Goal: Transaction & Acquisition: Book appointment/travel/reservation

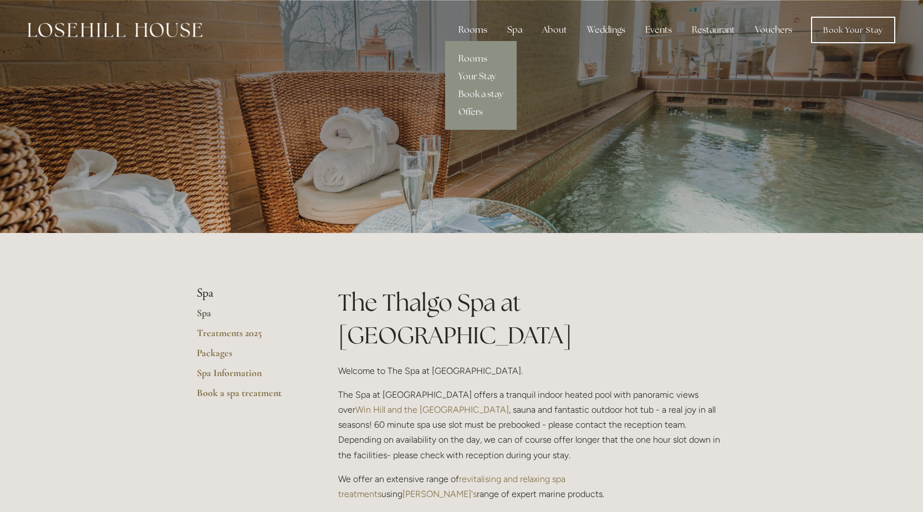
click at [478, 29] on div "Rooms" at bounding box center [473, 30] width 47 height 22
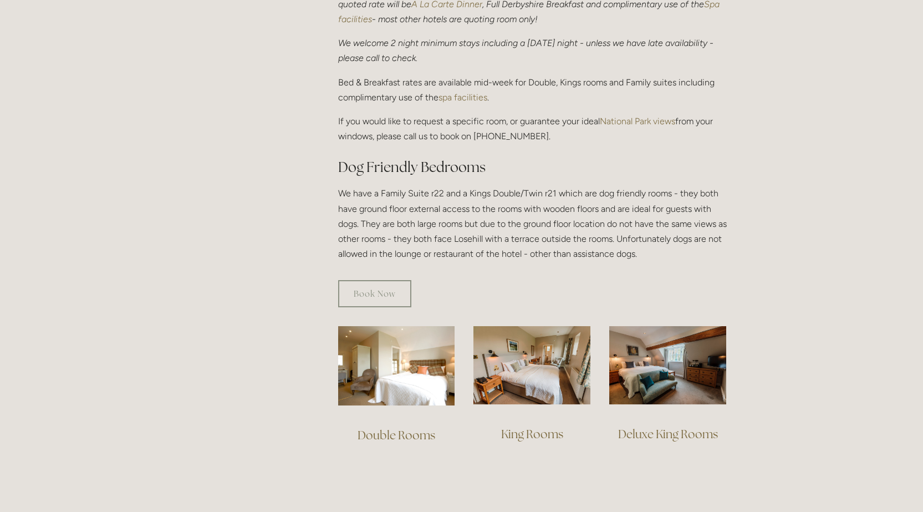
scroll to position [499, 0]
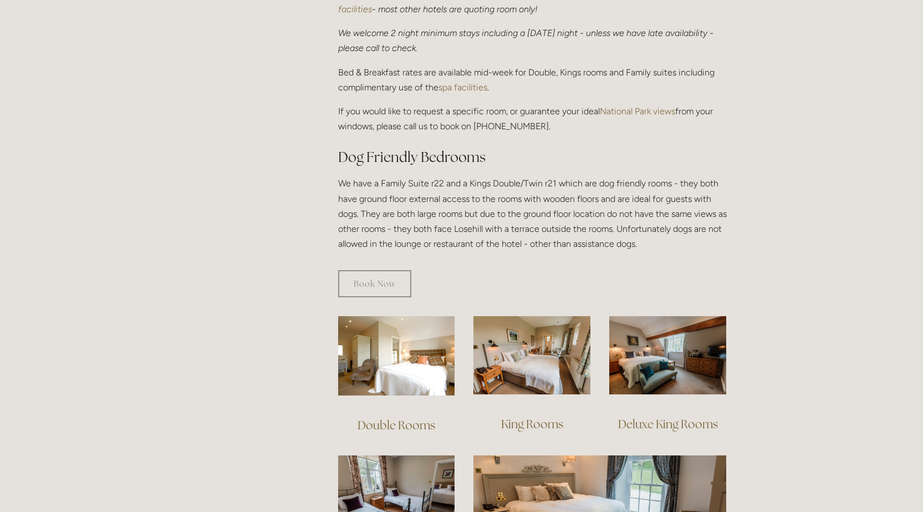
drag, startPoint x: 339, startPoint y: 21, endPoint x: 733, endPoint y: 29, distance: 394.3
click at [733, 29] on div "Our Bedrooms [GEOGRAPHIC_DATA] has 18 bedrooms and 4 suites - all complimentary…" at bounding box center [532, 23] width 407 height 473
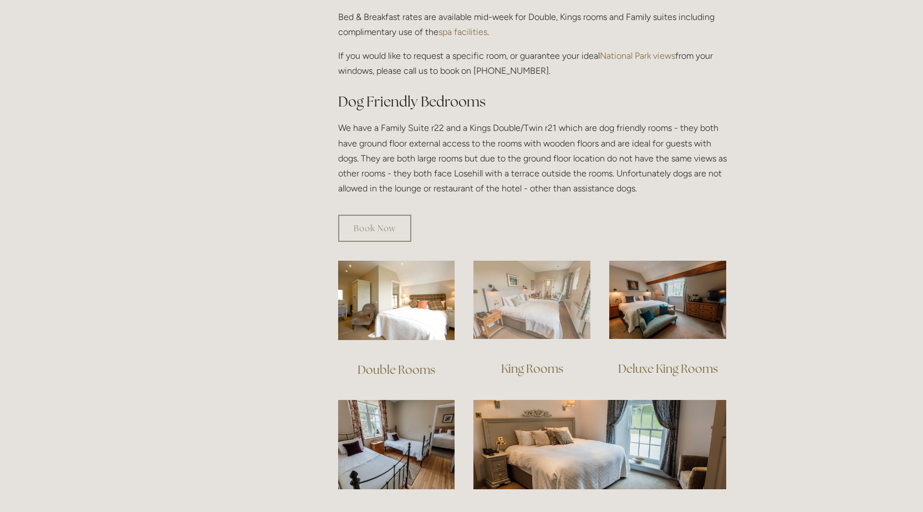
scroll to position [610, 0]
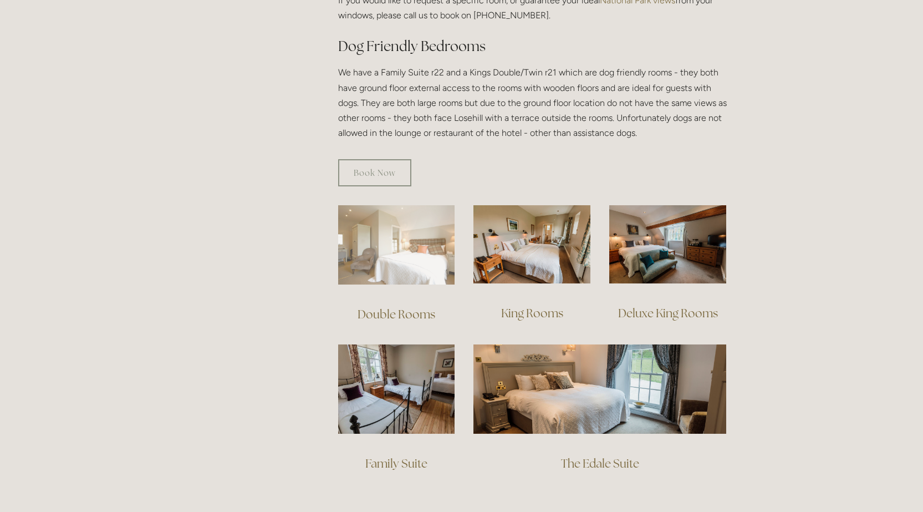
click at [381, 229] on img at bounding box center [396, 244] width 117 height 79
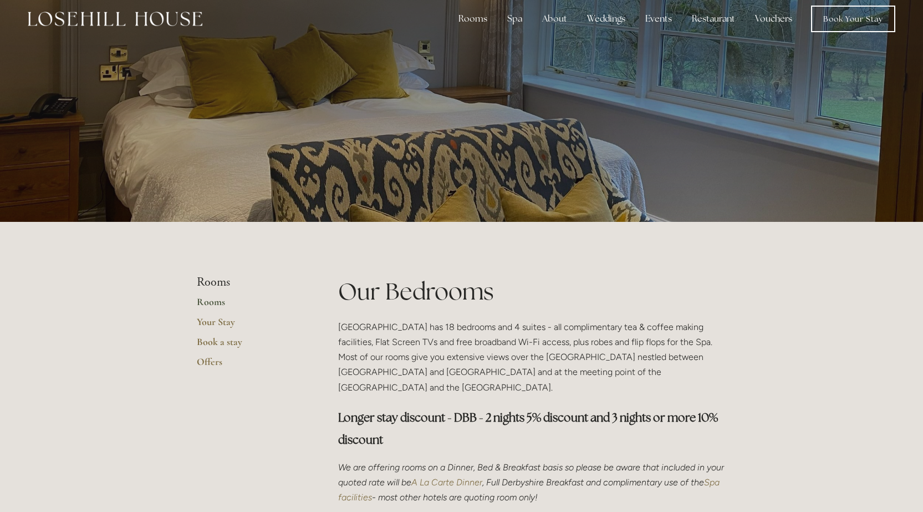
scroll to position [0, 0]
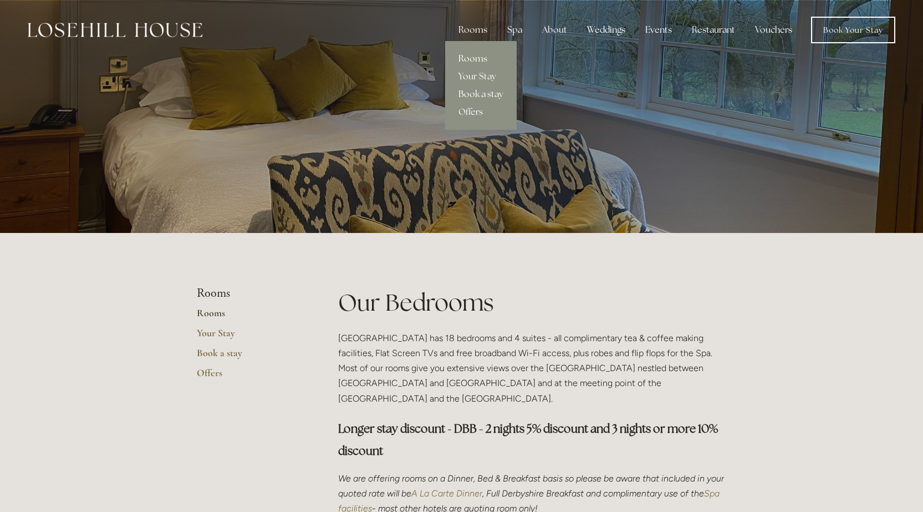
click at [487, 90] on link "Book a stay" at bounding box center [481, 94] width 72 height 18
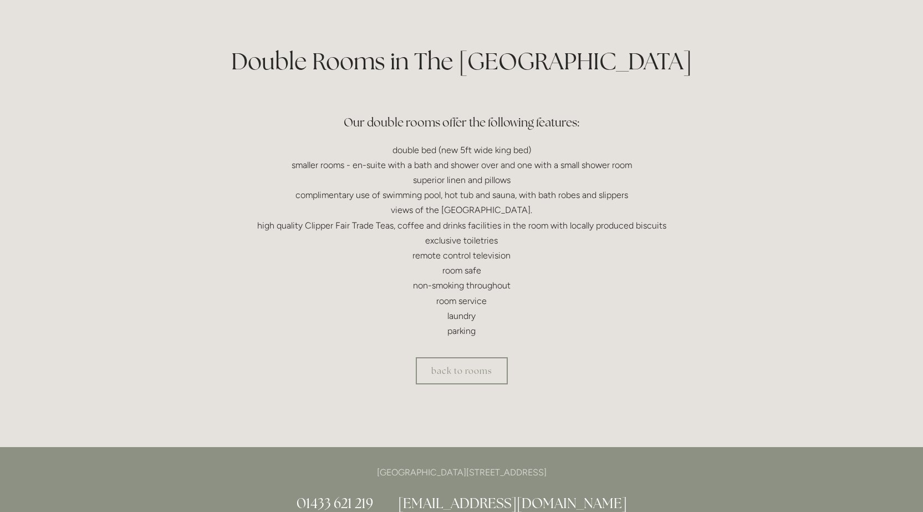
scroll to position [222, 0]
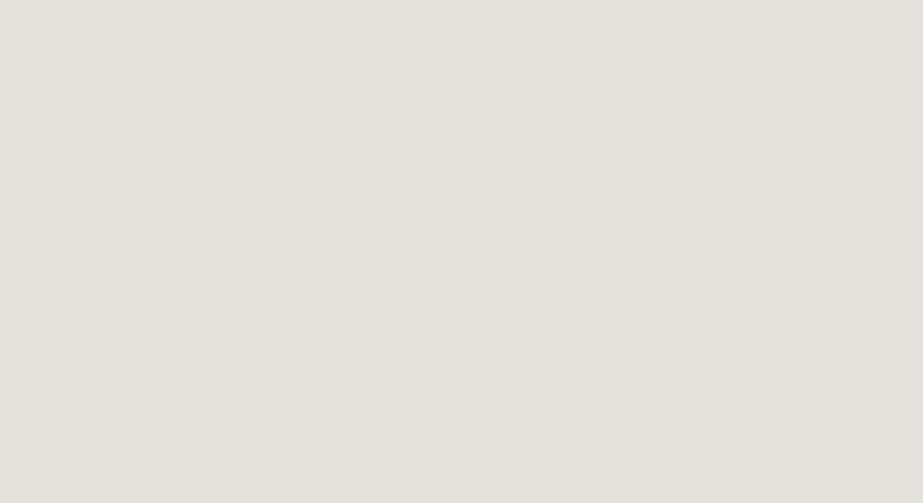
scroll to position [726, 0]
